Goal: Task Accomplishment & Management: Complete application form

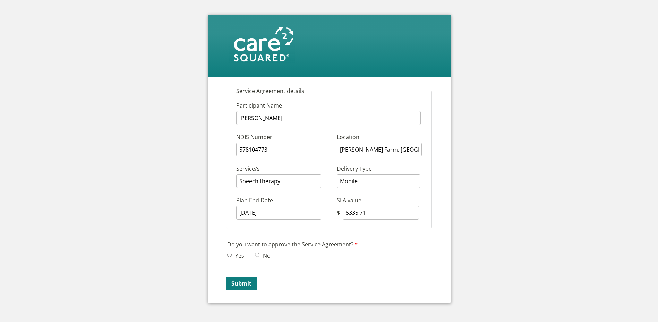
click at [242, 285] on input "Submit" at bounding box center [241, 283] width 31 height 13
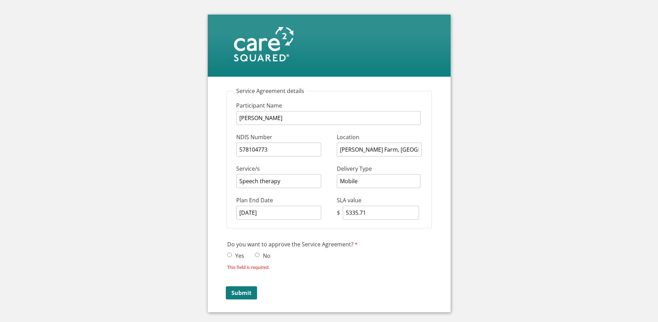
scroll to position [36, 0]
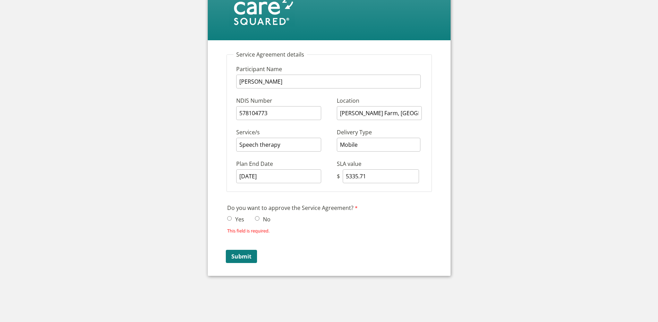
click at [228, 219] on input "Yes" at bounding box center [229, 218] width 5 height 5
radio input "true"
drag, startPoint x: 239, startPoint y: 259, endPoint x: 239, endPoint y: 269, distance: 10.4
click at [239, 259] on input "Submit" at bounding box center [241, 256] width 31 height 13
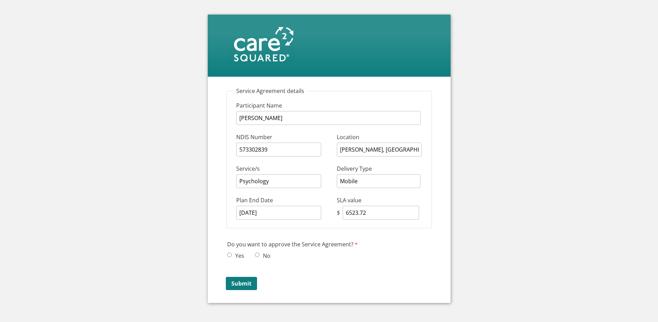
click at [227, 253] on input "Yes" at bounding box center [229, 254] width 5 height 5
radio input "true"
click at [242, 285] on input "Submit" at bounding box center [241, 283] width 31 height 13
